Goal: Information Seeking & Learning: Find specific fact

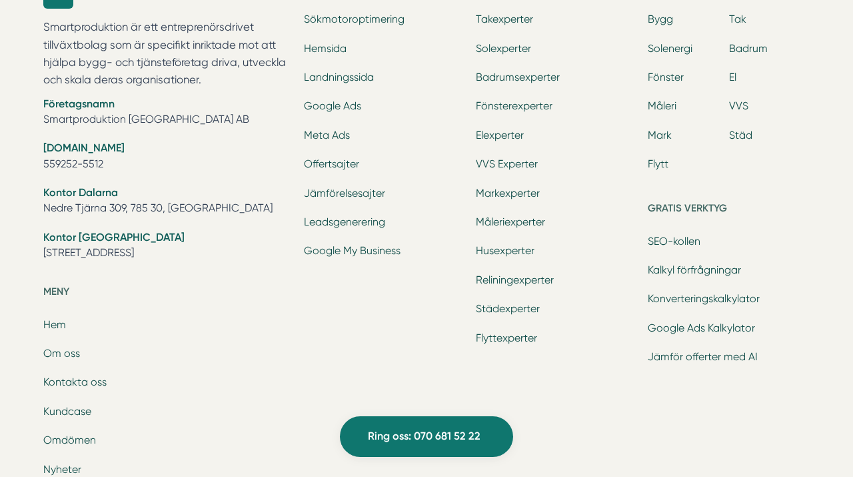
scroll to position [4179, 0]
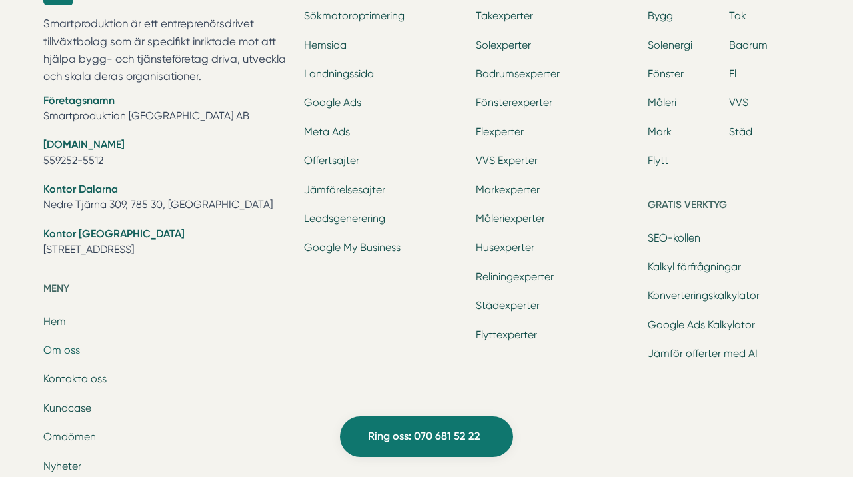
click at [59, 348] on link "Om oss" at bounding box center [61, 349] width 37 height 13
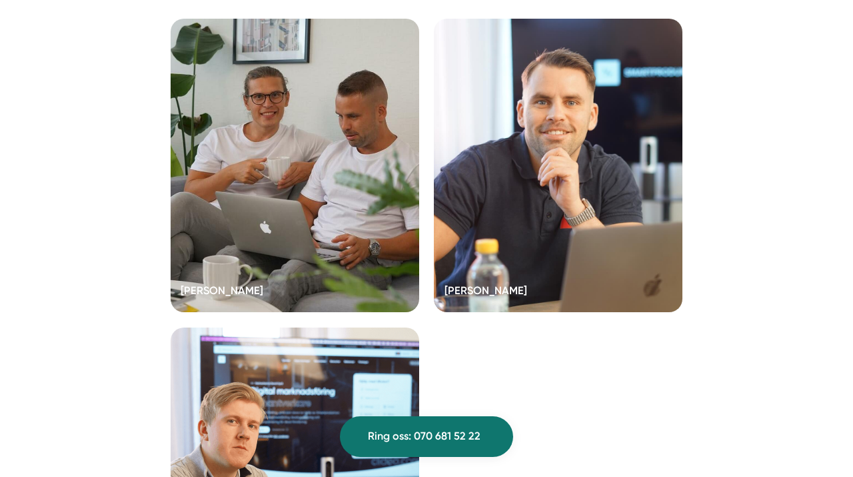
scroll to position [2515, 0]
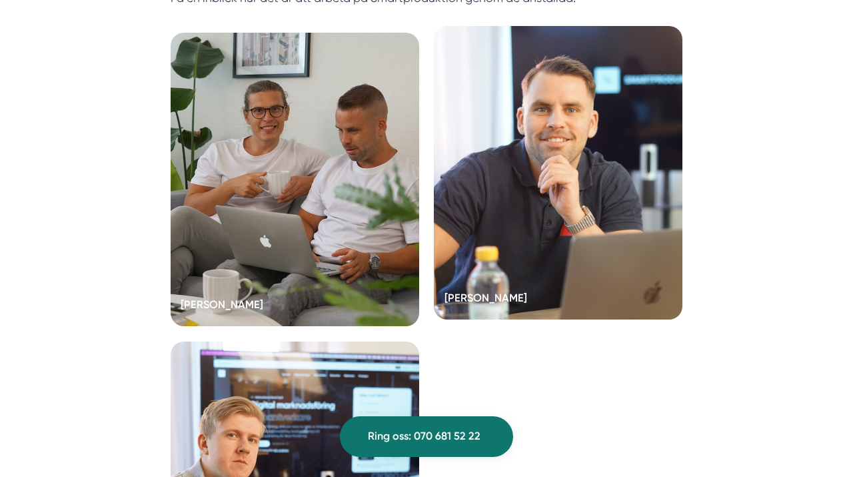
click at [561, 161] on div at bounding box center [558, 172] width 249 height 293
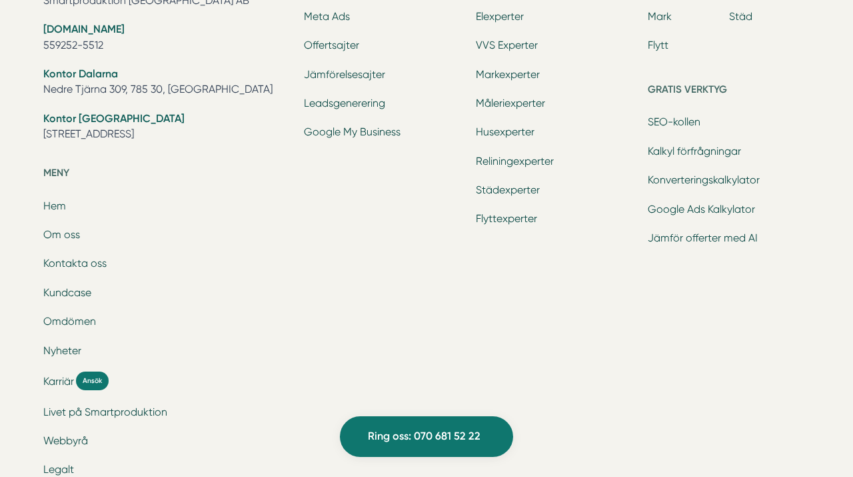
scroll to position [3346, 0]
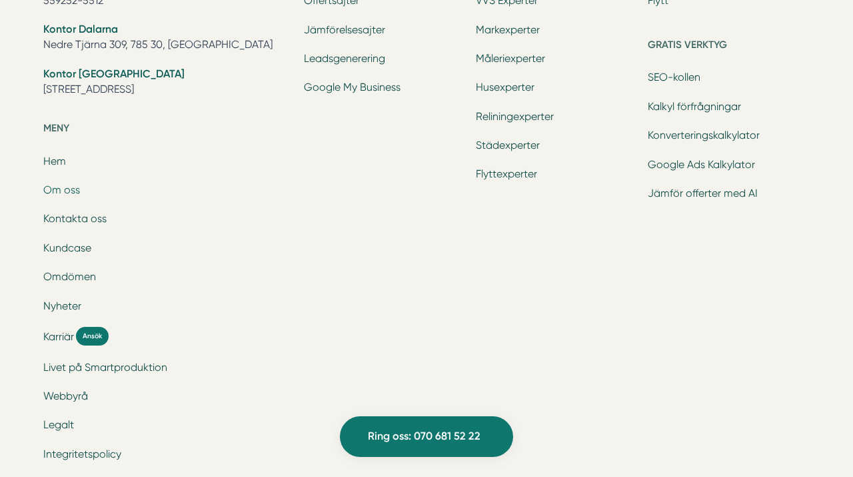
click at [64, 183] on link "Om oss" at bounding box center [61, 189] width 37 height 13
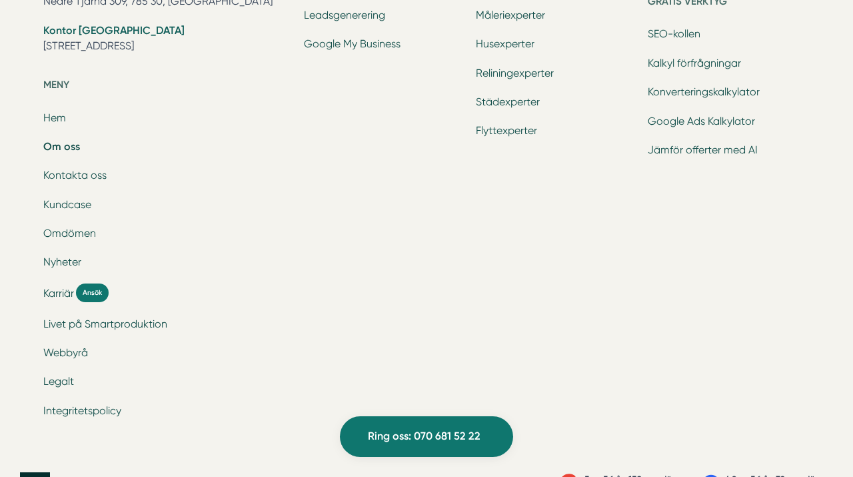
scroll to position [4354, 0]
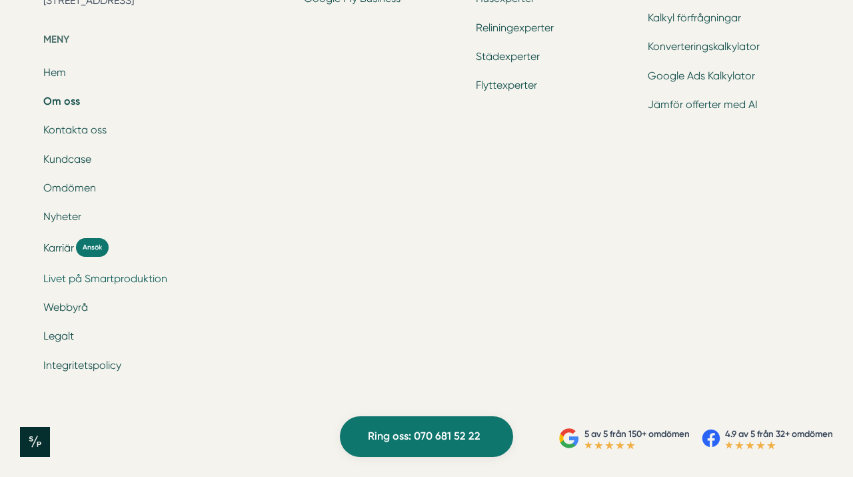
click at [99, 278] on link "Livet på Smartproduktion" at bounding box center [105, 278] width 124 height 13
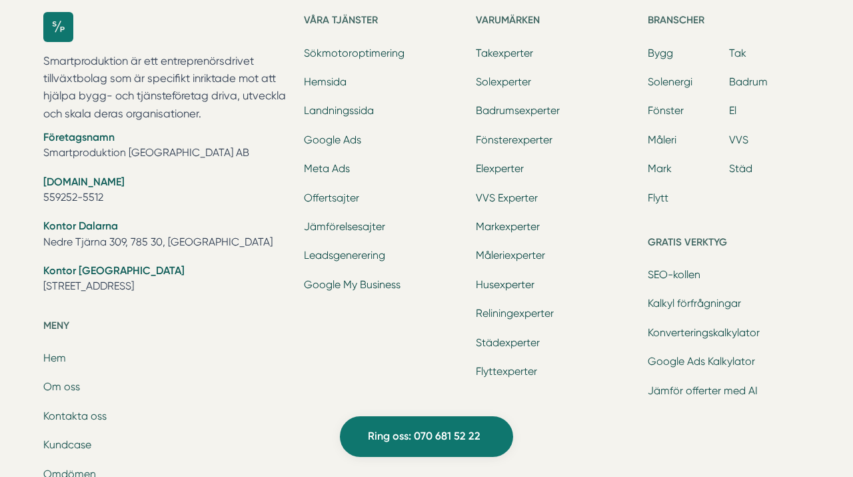
scroll to position [5702, 0]
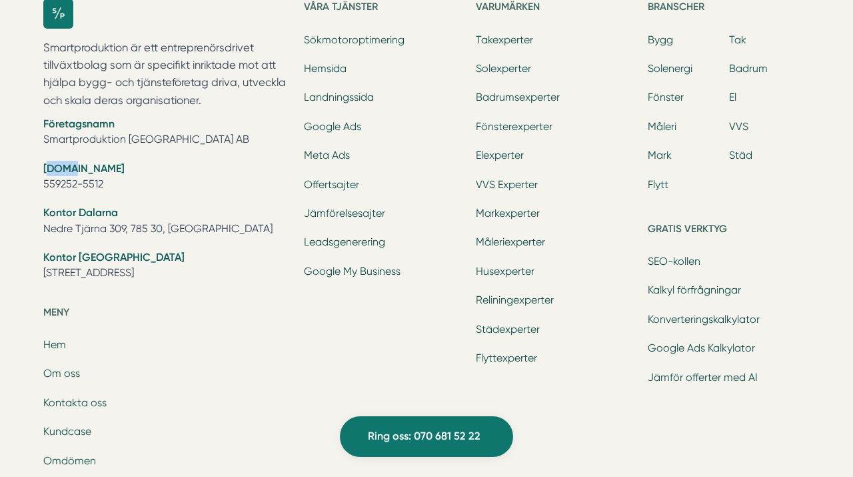
drag, startPoint x: 44, startPoint y: 167, endPoint x: 63, endPoint y: 171, distance: 19.0
click at [63, 171] on strong "[DOMAIN_NAME]" at bounding box center [83, 168] width 81 height 13
click at [49, 137] on li "Företagsnamn Smartproduktion [GEOGRAPHIC_DATA] AB" at bounding box center [165, 133] width 245 height 34
click at [42, 139] on div "Smartproduktion är ett entreprenörsdrivet tillväxtbolag som är specifikt inrikt…" at bounding box center [427, 329] width 793 height 700
drag, startPoint x: 44, startPoint y: 137, endPoint x: 178, endPoint y: 137, distance: 134.0
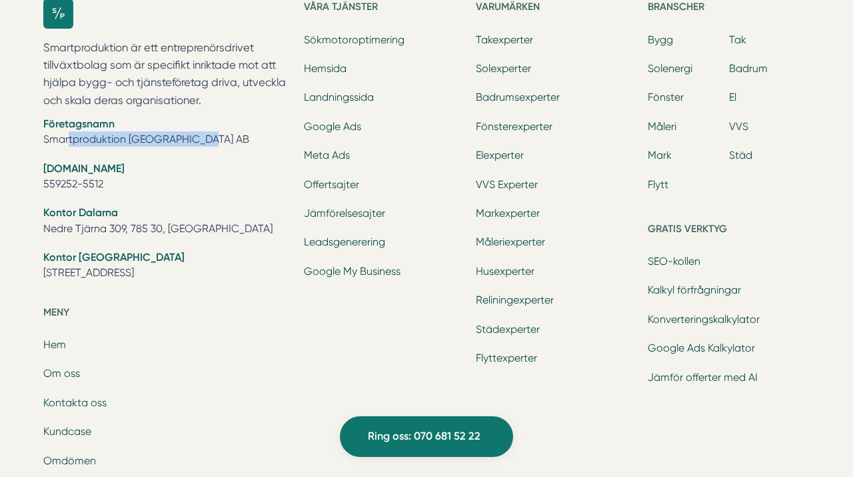
click at [178, 137] on li "Företagsnamn Smartproduktion [GEOGRAPHIC_DATA] AB" at bounding box center [165, 133] width 245 height 34
copy li "Smartproduktion [GEOGRAPHIC_DATA] AB"
